Goal: Transaction & Acquisition: Purchase product/service

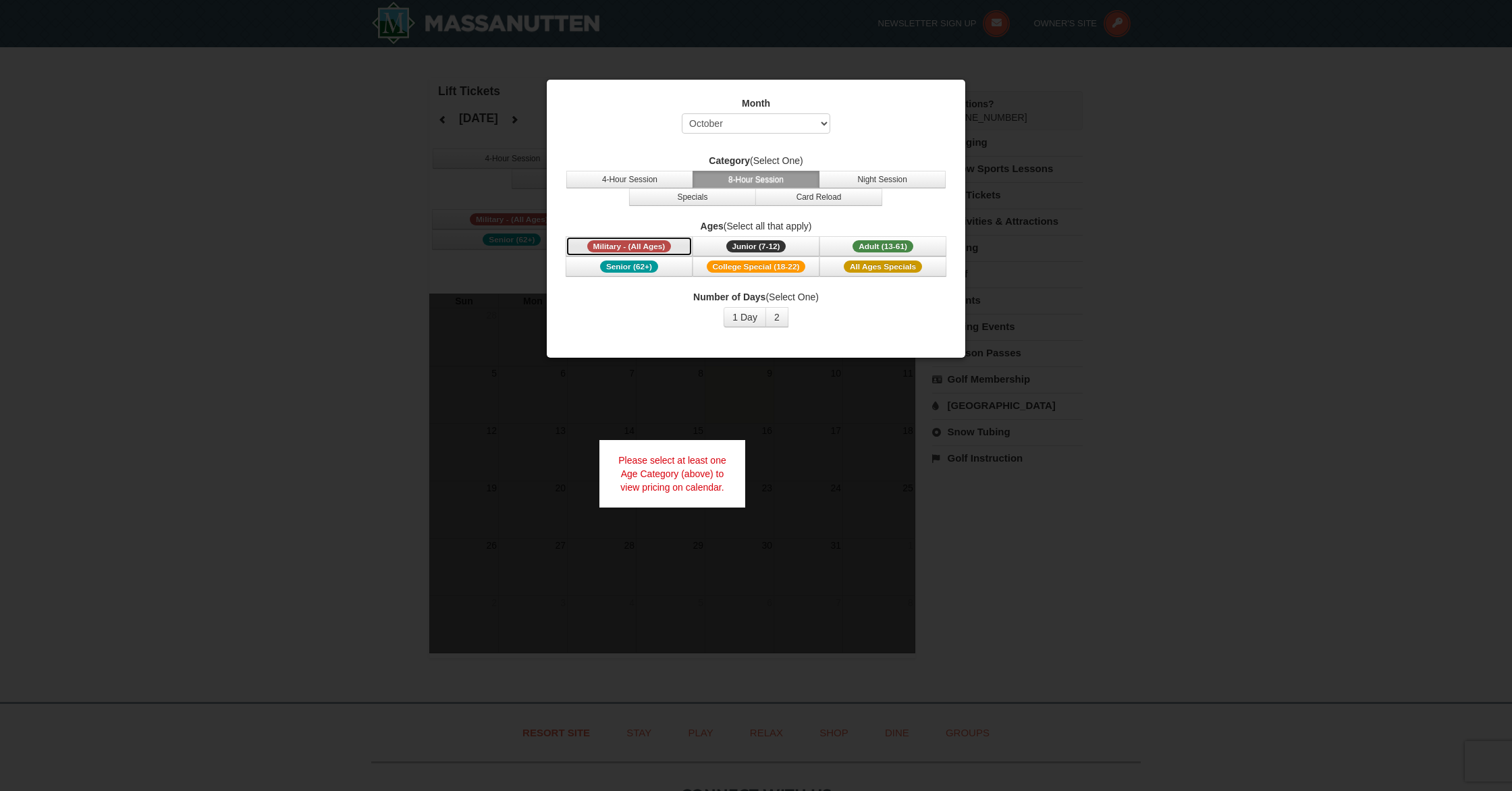
click at [646, 244] on span "Military - (All Ages)" at bounding box center [630, 246] width 85 height 12
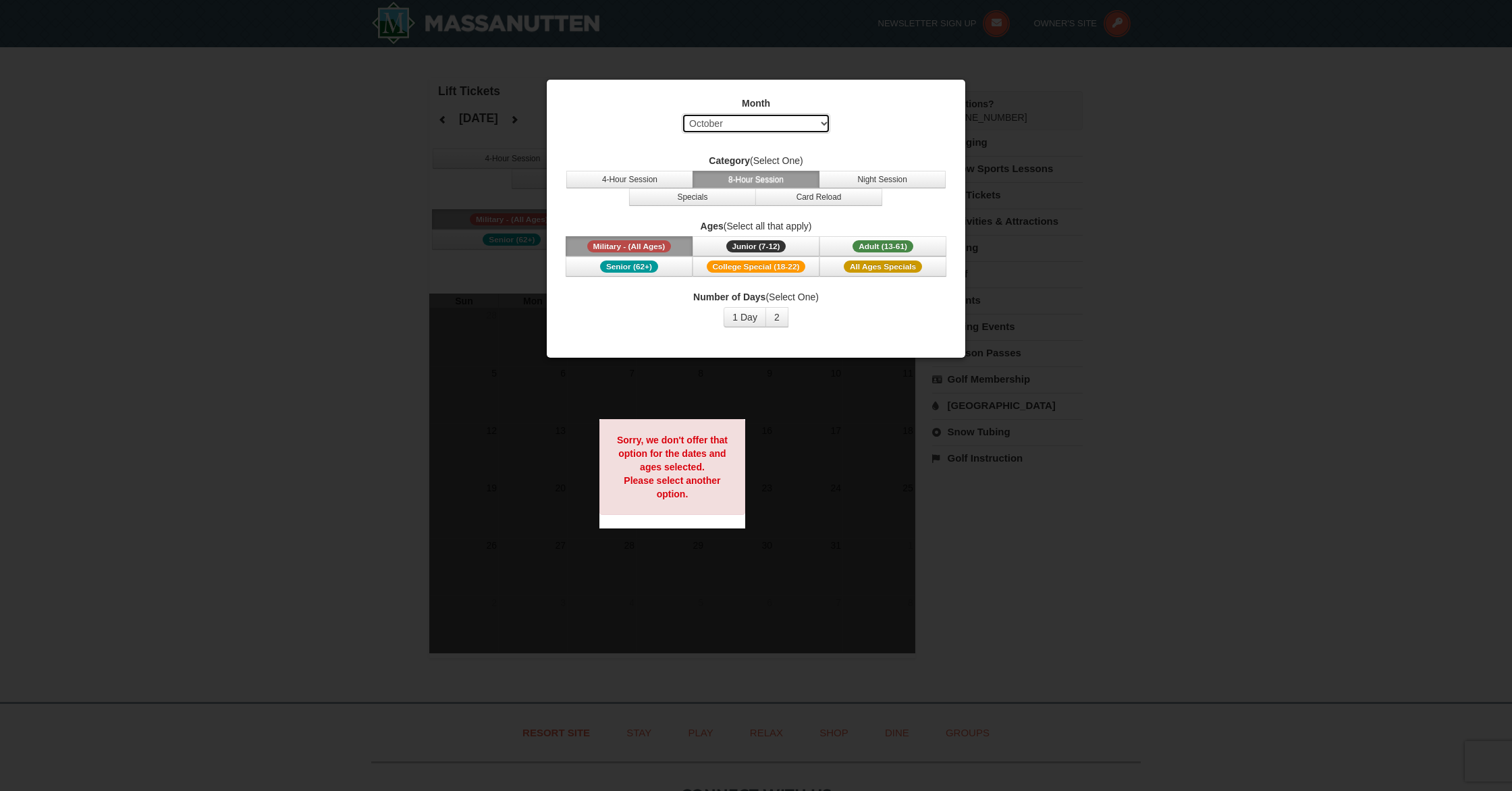
click at [779, 119] on select "Select October November December January February March April May June July Aug…" at bounding box center [756, 123] width 149 height 21
select select "12"
click at [682, 113] on select "Select October November December January February March April May June July Aug…" at bounding box center [756, 123] width 149 height 21
click at [652, 251] on span "Military - (All Ages)" at bounding box center [630, 246] width 85 height 12
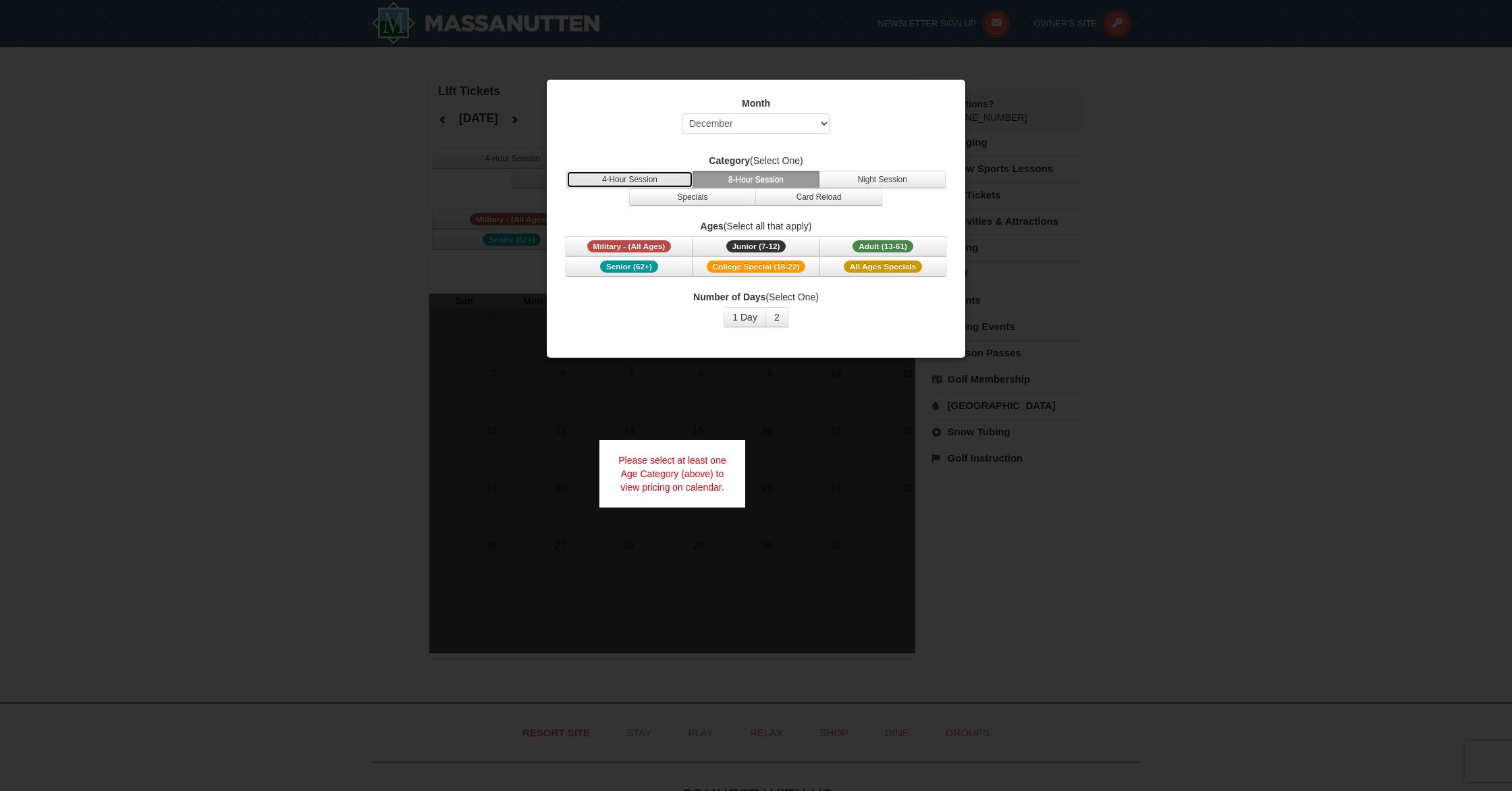
click at [661, 179] on button "4-Hour Session" at bounding box center [630, 180] width 127 height 18
click at [648, 244] on span "Military - (All Ages)" at bounding box center [630, 246] width 85 height 12
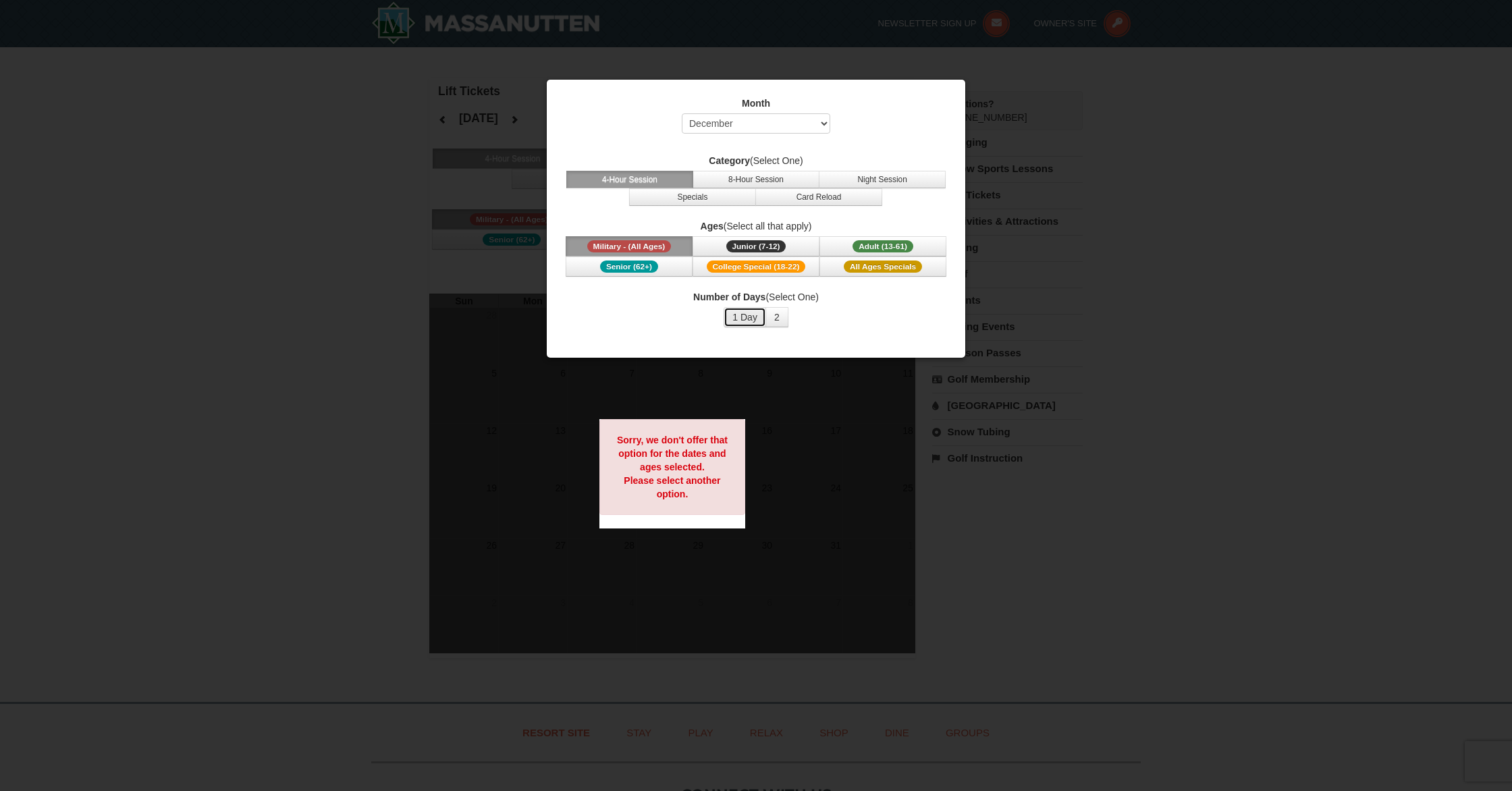
click at [745, 320] on button "1 Day" at bounding box center [744, 317] width 42 height 21
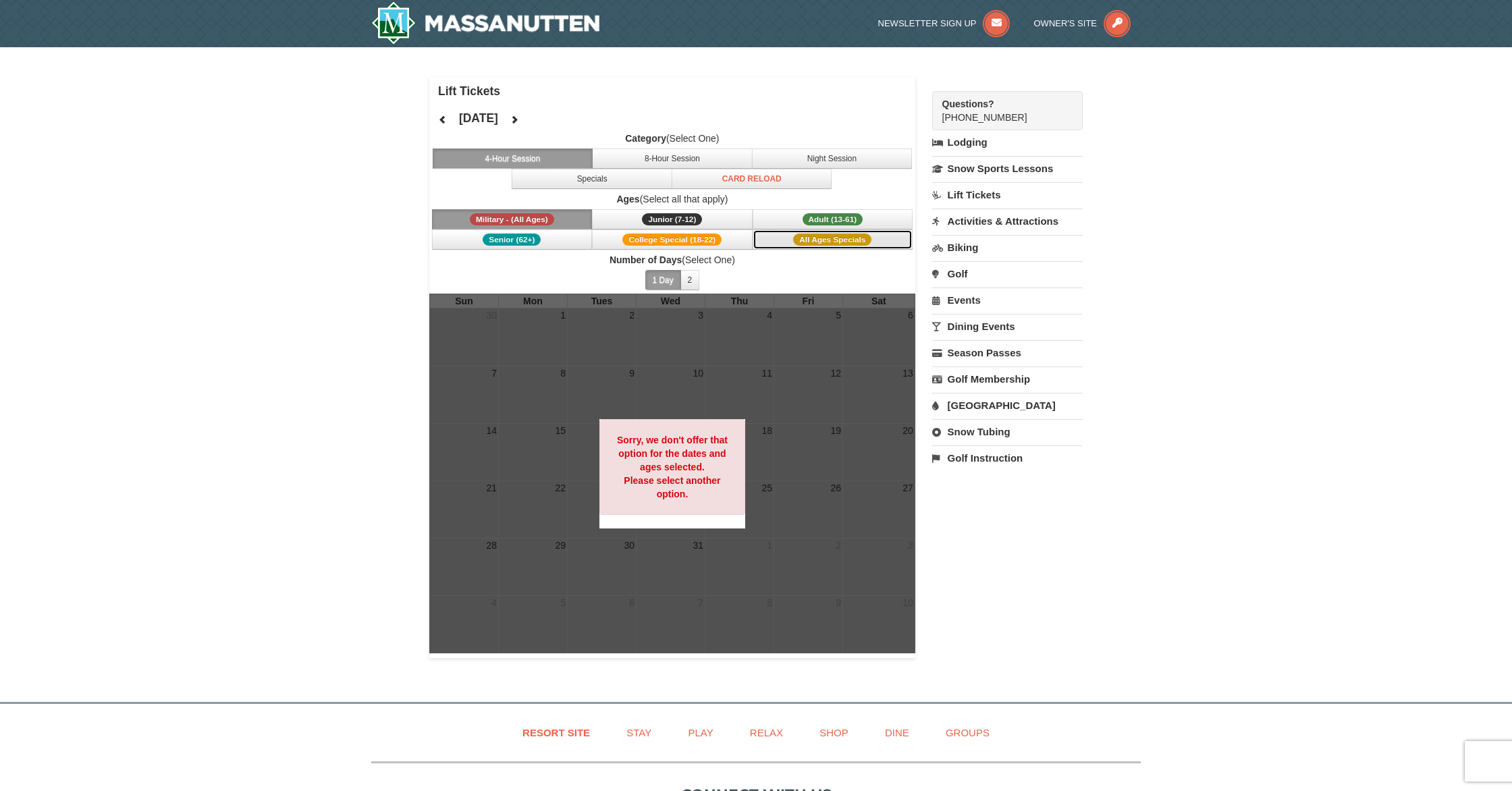
click at [785, 238] on button "All Ages Specials" at bounding box center [832, 239] width 160 height 21
click at [792, 222] on button "Adult (13-61) (13 - 61)" at bounding box center [832, 219] width 160 height 21
click at [777, 243] on button "All Ages Specials" at bounding box center [832, 239] width 160 height 21
click at [681, 156] on button "8-Hour Session" at bounding box center [672, 158] width 160 height 21
click at [560, 158] on button "4-Hour Session" at bounding box center [513, 158] width 160 height 21
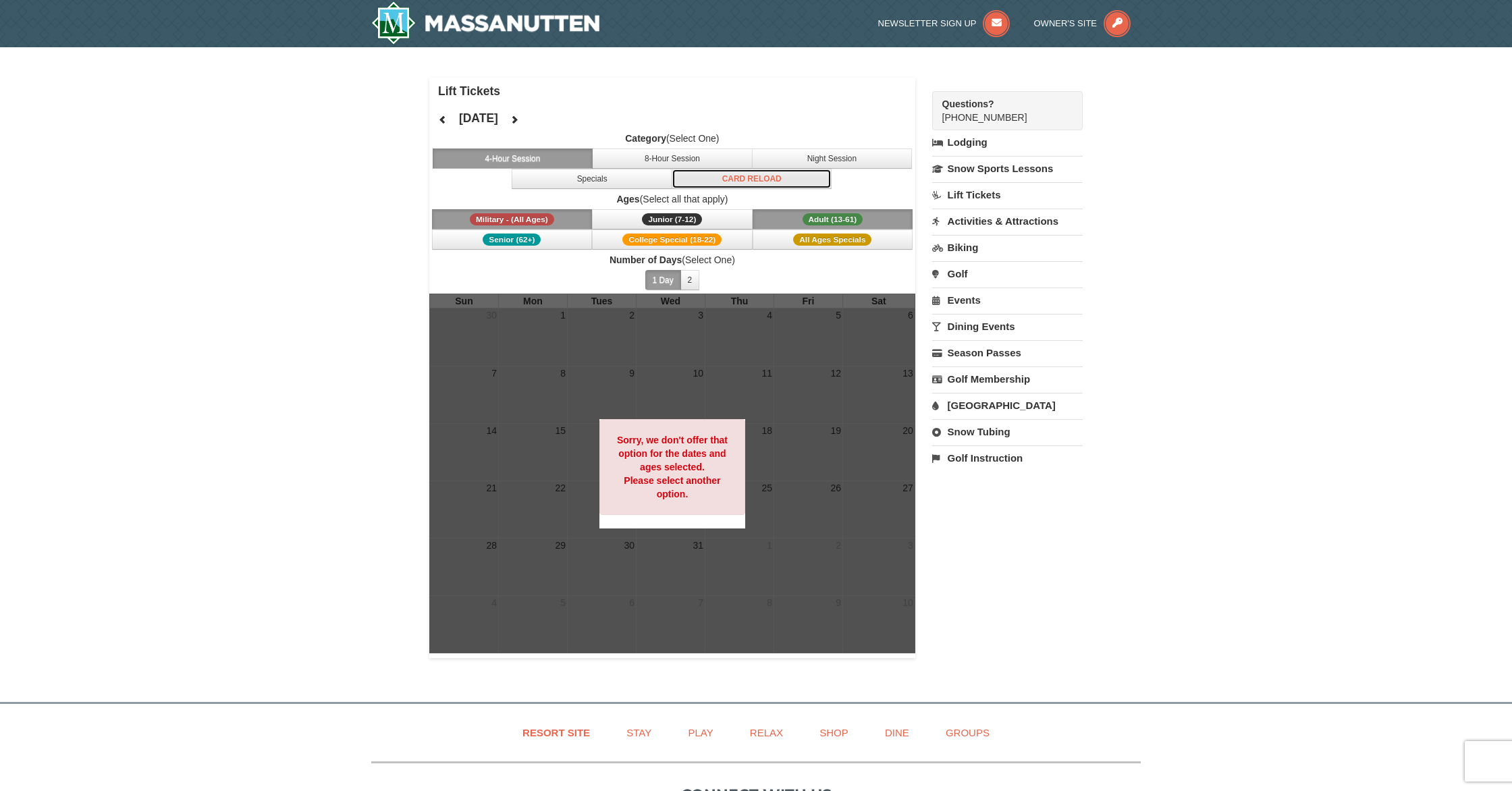
click at [736, 179] on button "Card Reload" at bounding box center [752, 179] width 160 height 21
click at [558, 210] on button "Military - (All Ages)" at bounding box center [512, 219] width 160 height 21
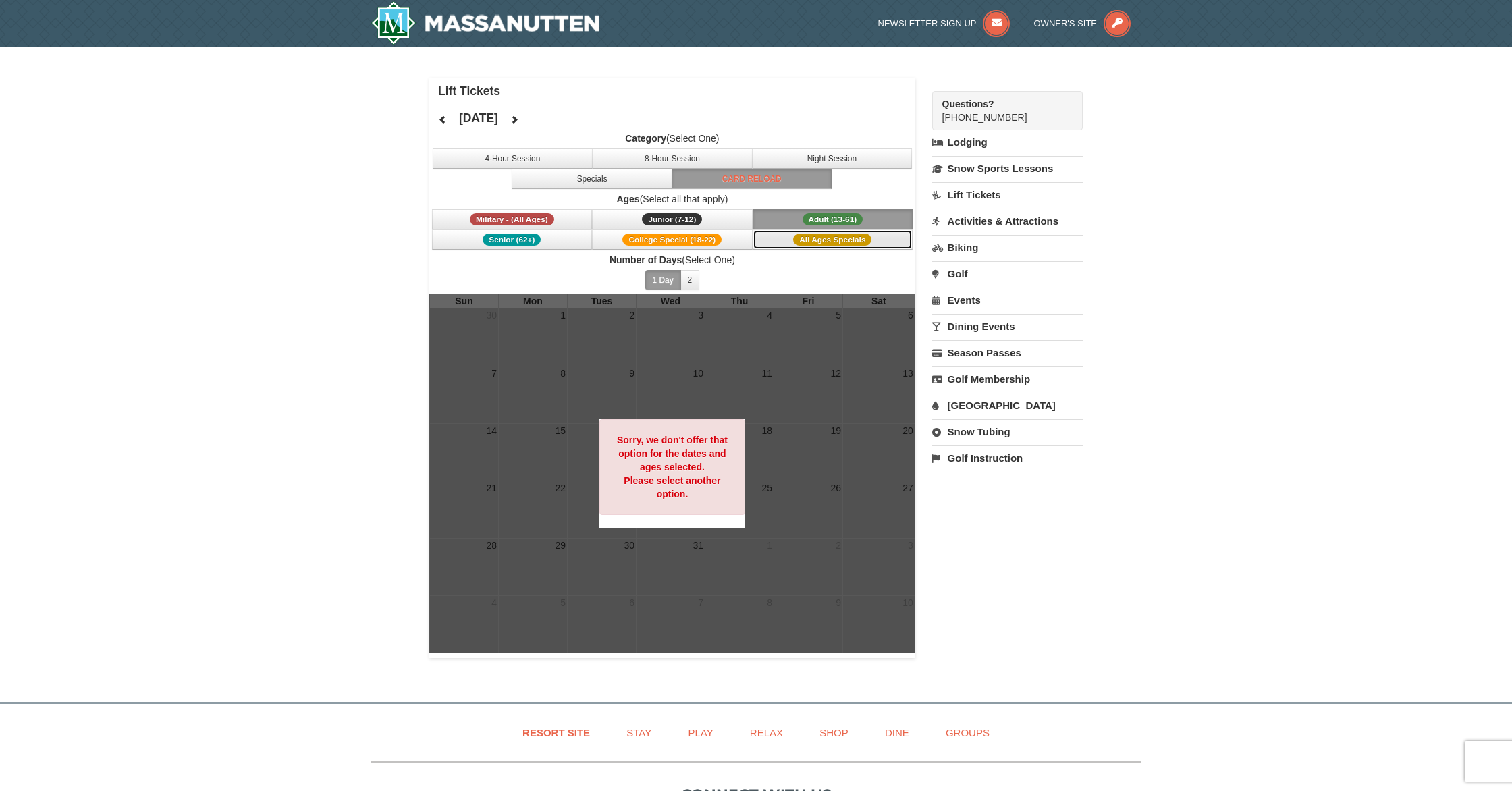
click at [803, 244] on span "All Ages Specials" at bounding box center [832, 239] width 79 height 12
click at [786, 220] on button "Adult (13-61) (13 - 61)" at bounding box center [832, 219] width 160 height 21
click at [792, 240] on button "All Ages Specials" at bounding box center [832, 239] width 160 height 21
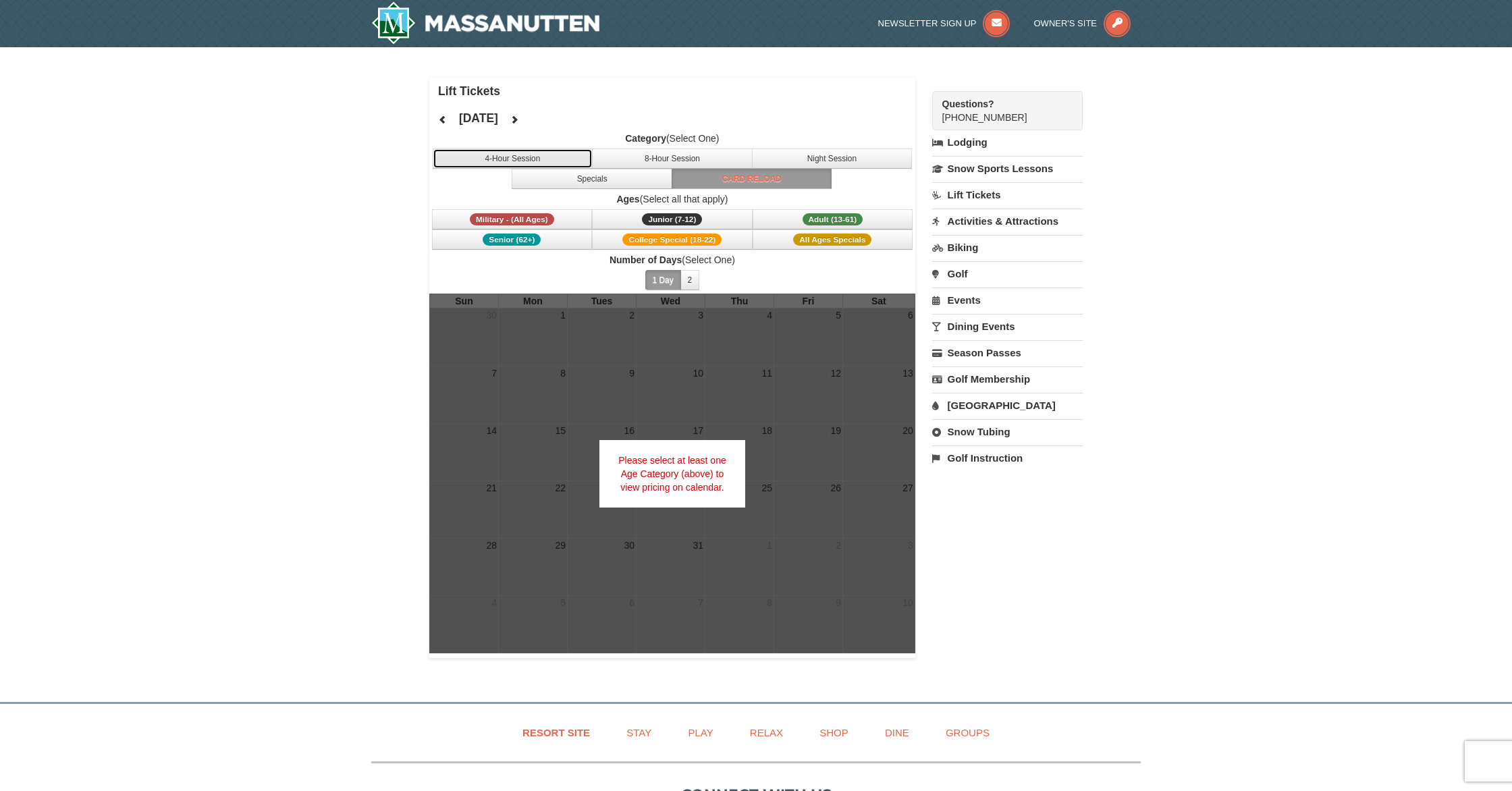
click at [523, 158] on button "4-Hour Session" at bounding box center [513, 158] width 160 height 21
click at [797, 219] on button "Adult (13-61) (13 - 61)" at bounding box center [832, 219] width 160 height 21
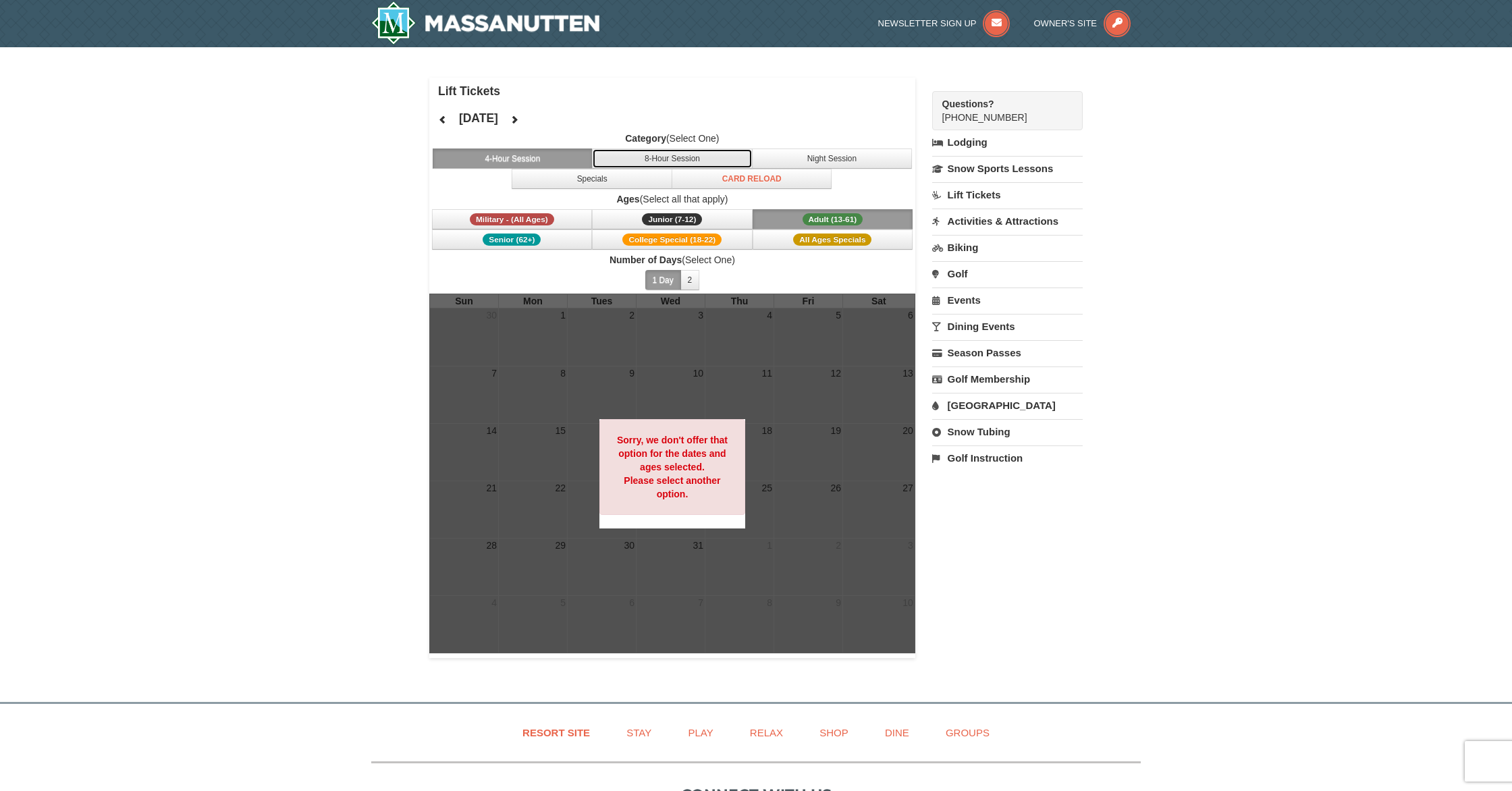
click at [716, 161] on button "8-Hour Session" at bounding box center [672, 158] width 160 height 21
click at [646, 178] on button "Specials" at bounding box center [591, 179] width 160 height 21
